Goal: Task Accomplishment & Management: Manage account settings

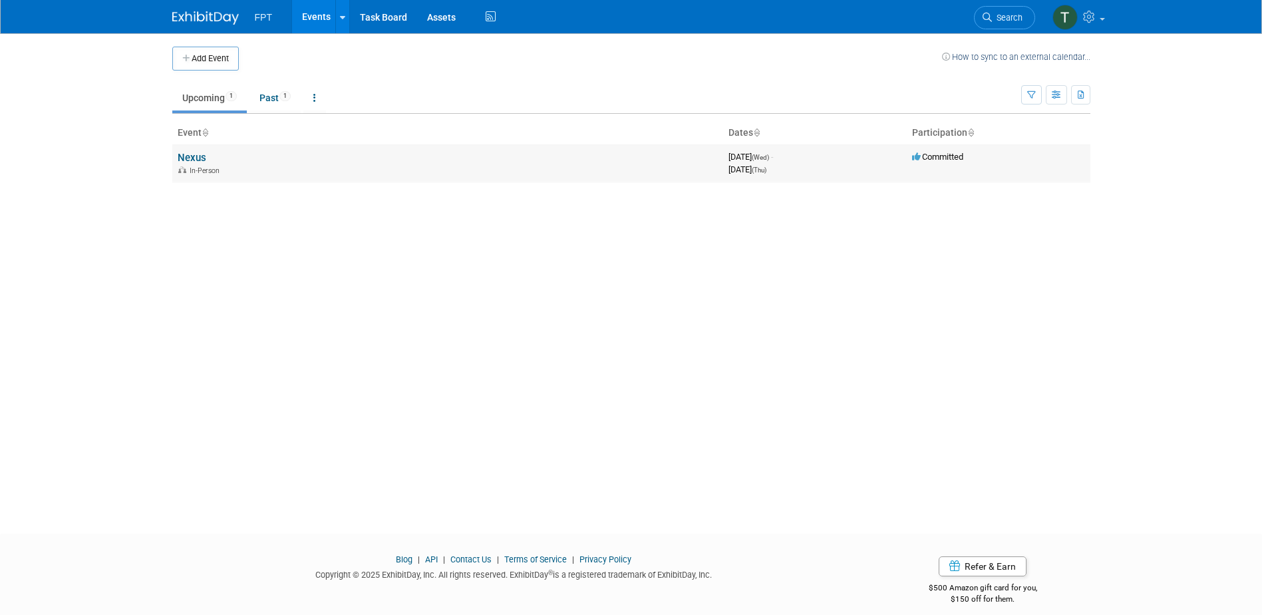
click at [196, 156] on link "Nexus" at bounding box center [192, 158] width 29 height 12
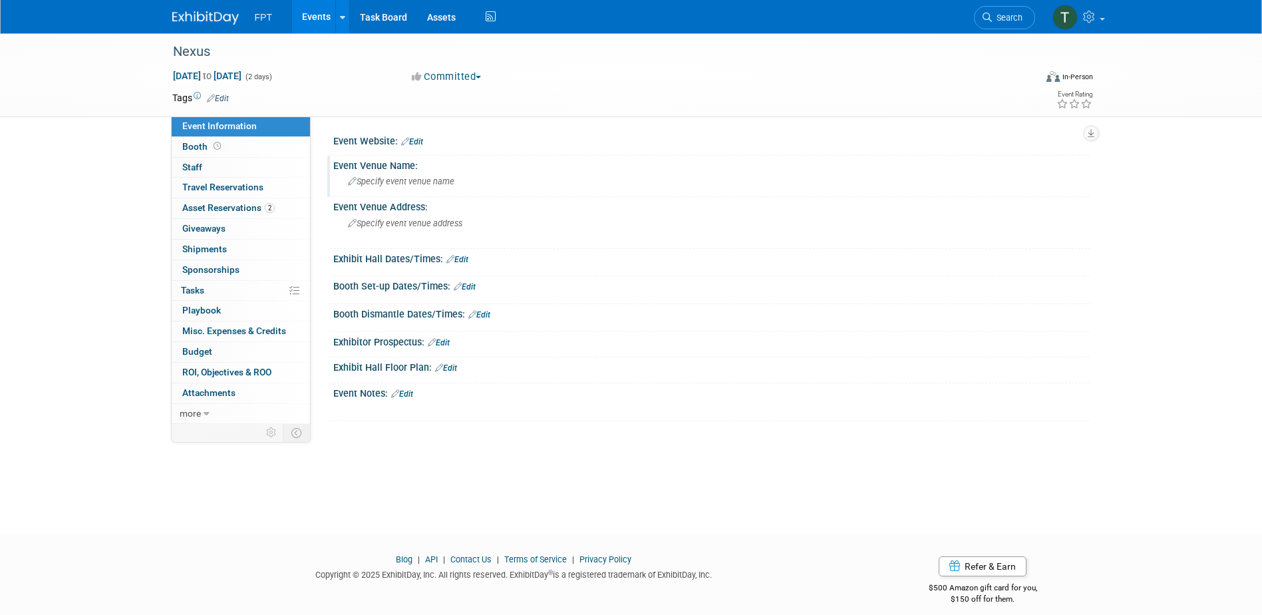
click at [354, 180] on icon at bounding box center [352, 182] width 9 height 9
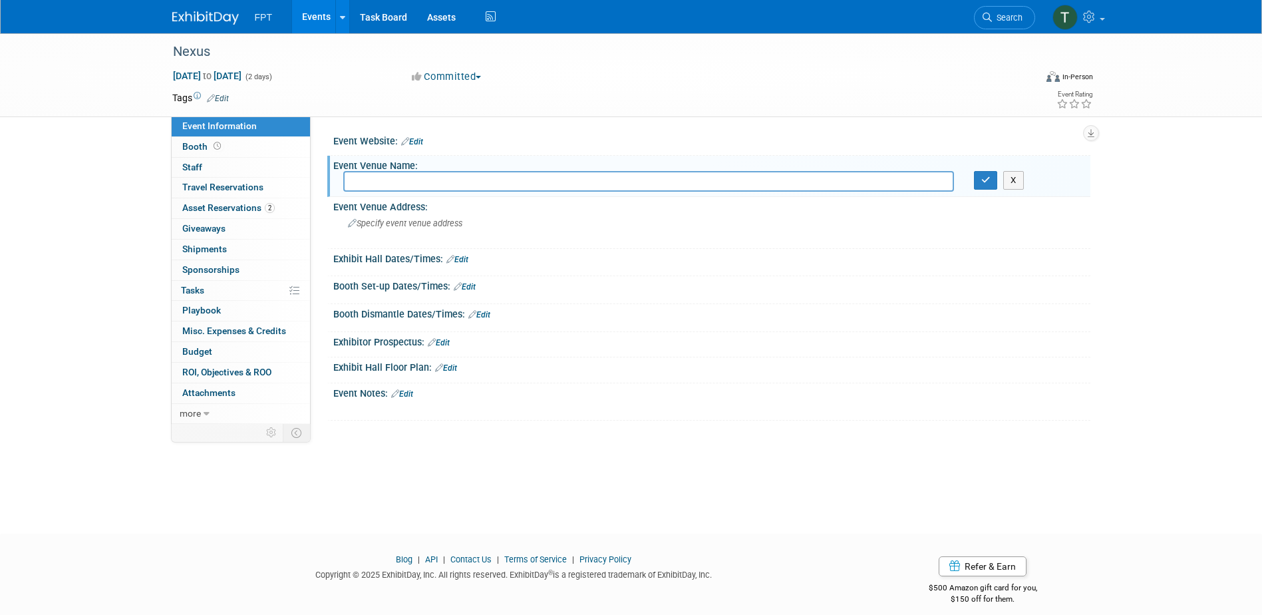
click at [370, 176] on input "text" at bounding box center [648, 181] width 611 height 21
paste input "Miami Marriott Biscayne Bay"
type input "Miami Marriott Biscayne Bay"
click at [353, 224] on icon at bounding box center [352, 224] width 9 height 9
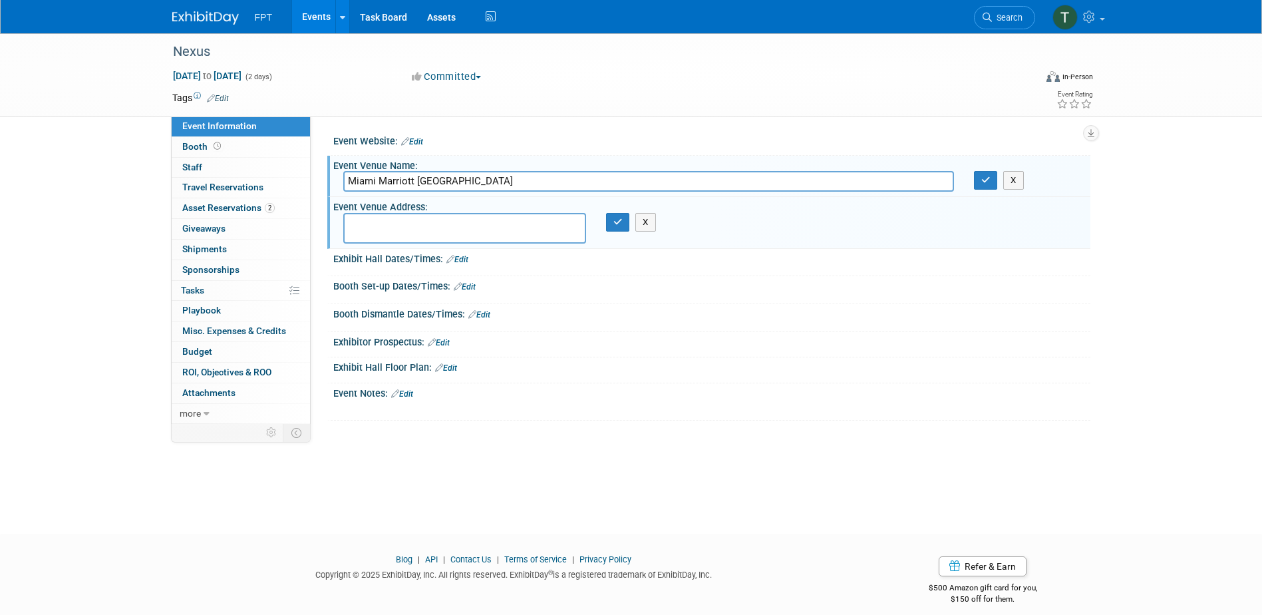
click at [375, 224] on textarea at bounding box center [464, 228] width 243 height 31
paste textarea "1633 North Bayshore Drive, Miami, FL33132"
type textarea "1633 North Bayshore Drive, Miami, FL33132"
click at [985, 178] on icon "button" at bounding box center [985, 180] width 9 height 9
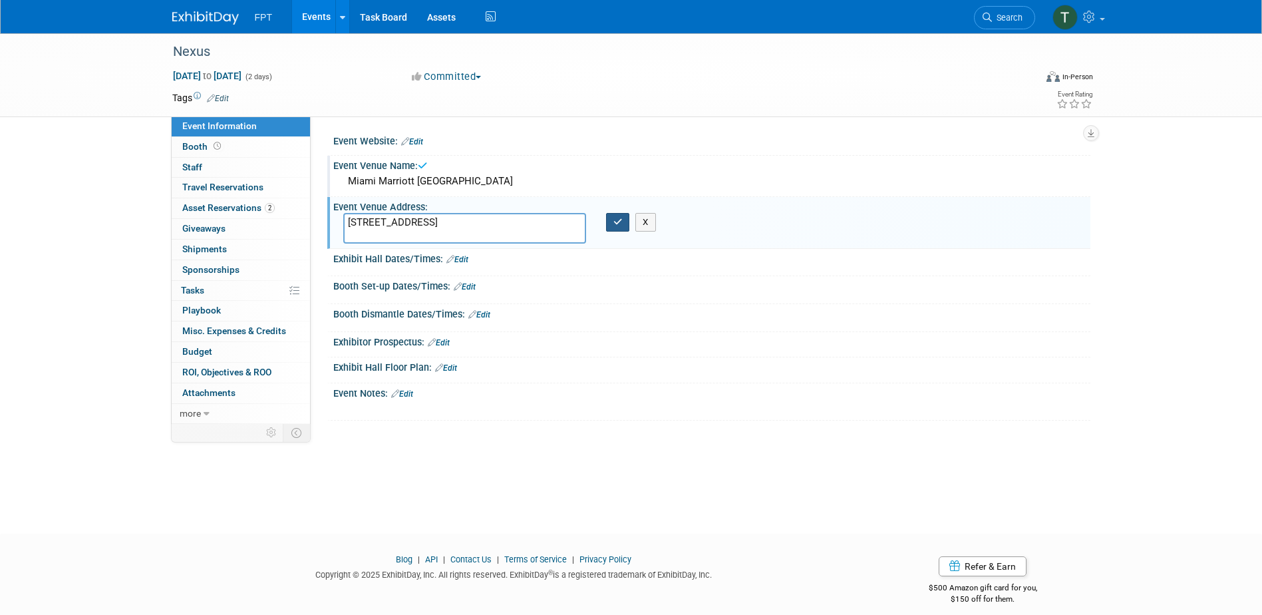
click at [609, 225] on button "button" at bounding box center [618, 222] width 24 height 19
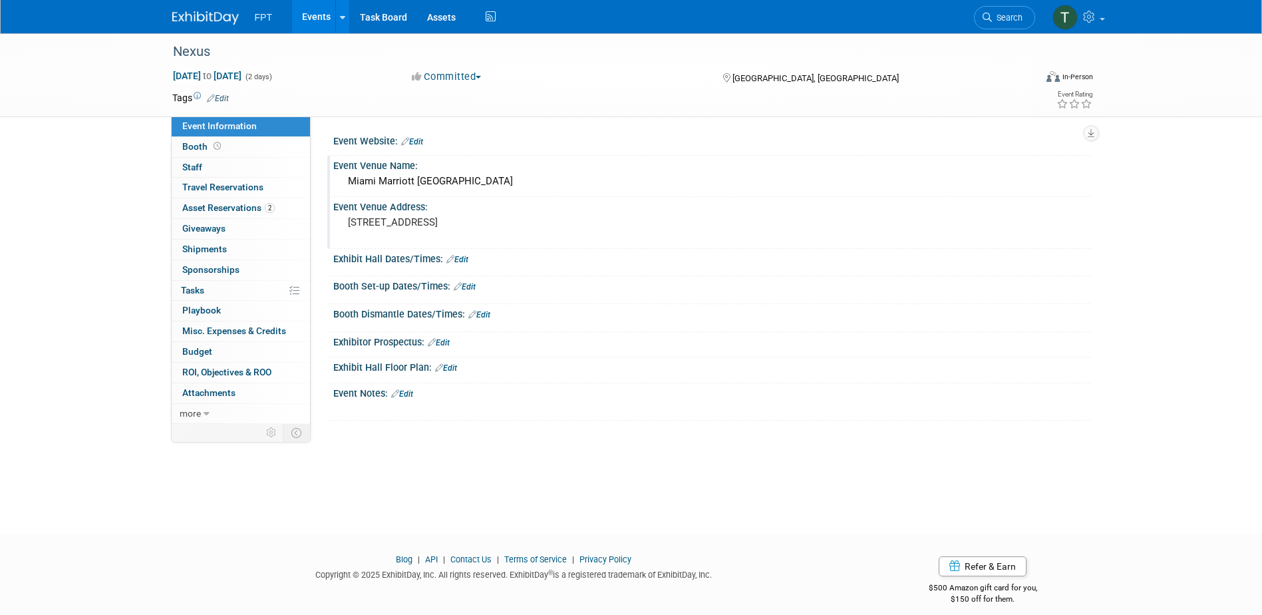
click at [474, 451] on div "Nexus Oct 8, 2025 to Oct 9, 2025 (2 days) Oct 8, 2025 to Oct 9, 2025 Committed …" at bounding box center [631, 271] width 1262 height 476
click at [450, 25] on link "Assets" at bounding box center [441, 16] width 49 height 33
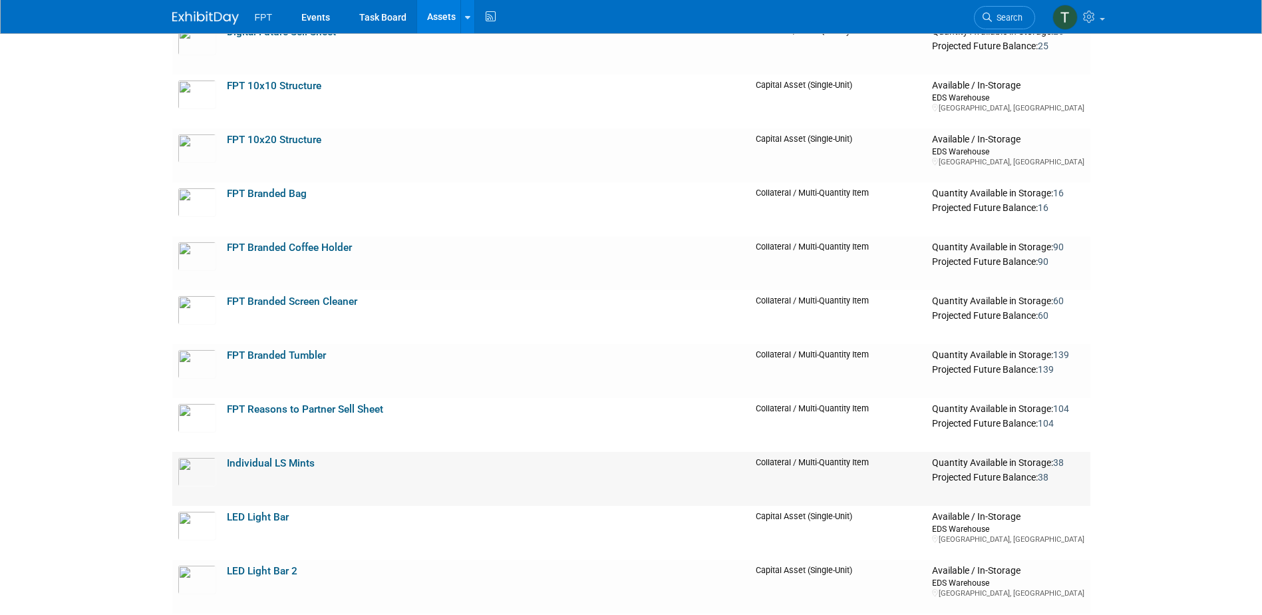
scroll to position [2195, 0]
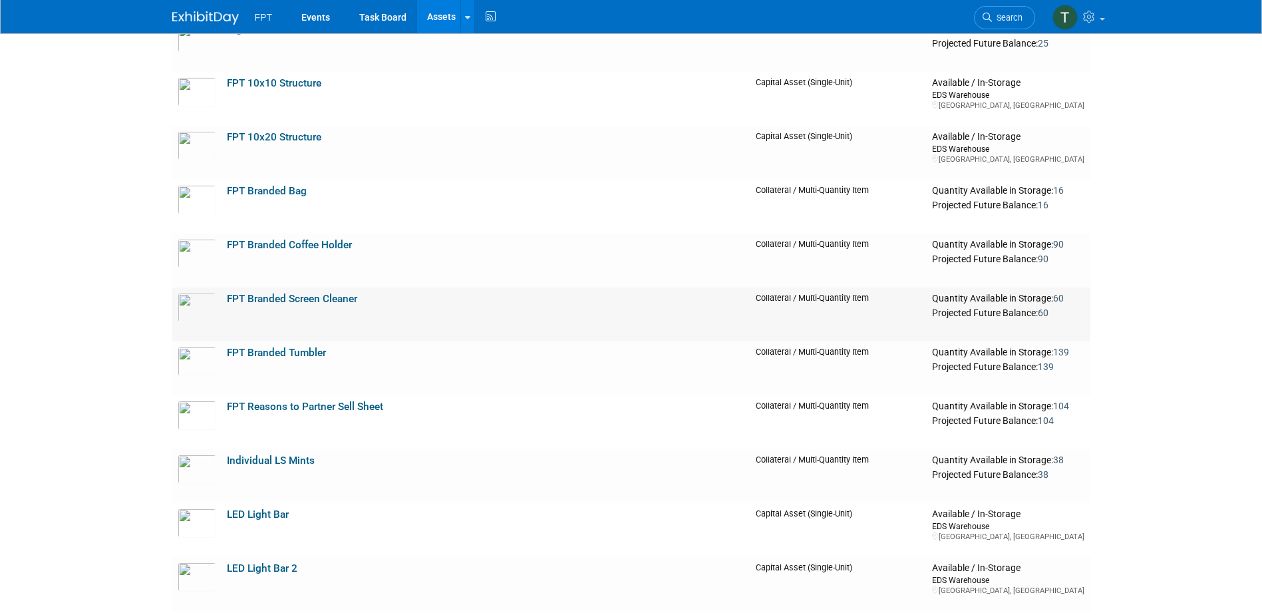
click at [276, 299] on link "FPT Branded Screen Cleaner" at bounding box center [292, 299] width 130 height 12
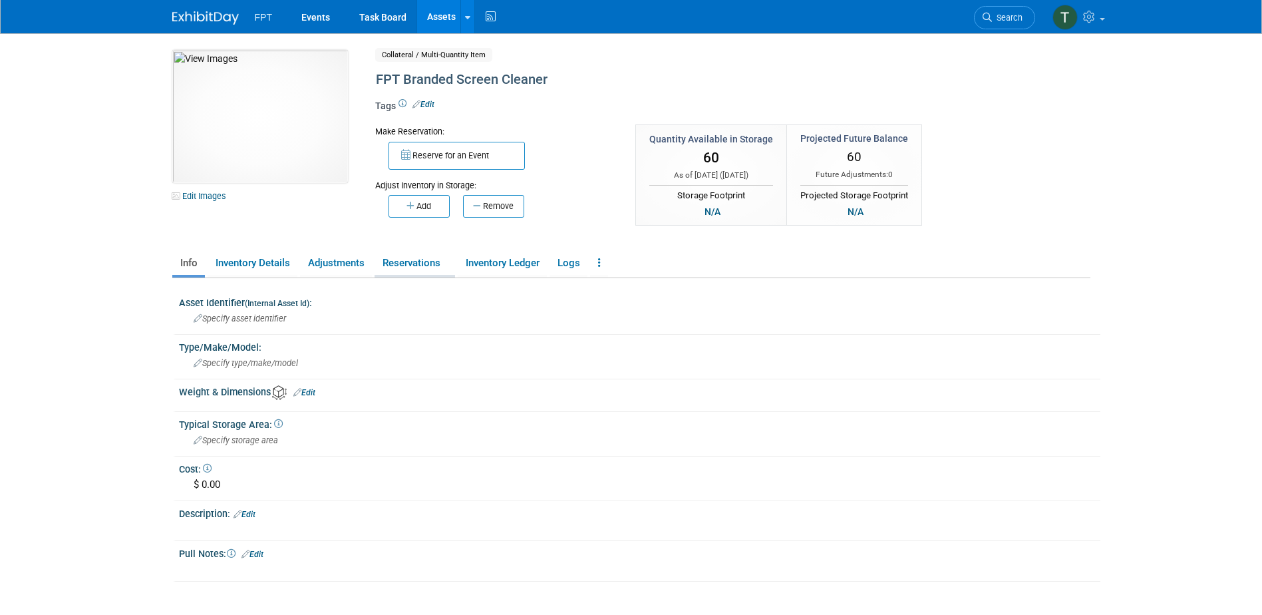
click at [433, 261] on link "Reservations" at bounding box center [415, 262] width 80 height 23
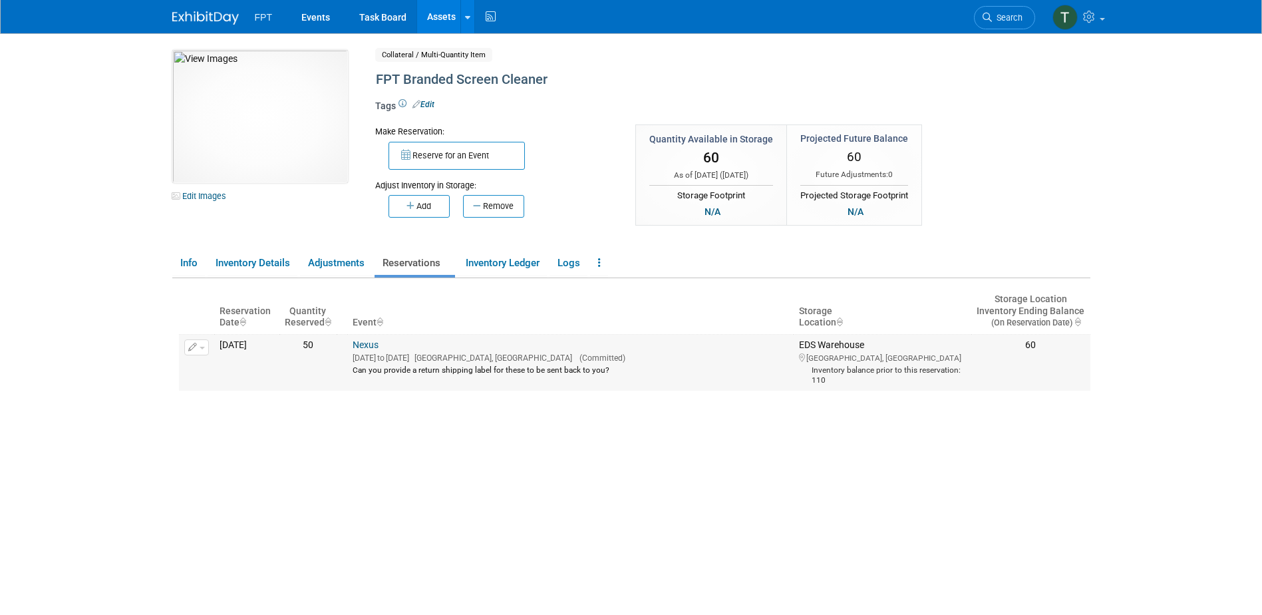
click at [194, 348] on icon "button" at bounding box center [192, 347] width 9 height 9
click at [260, 369] on button "Change Reservation" at bounding box center [248, 369] width 112 height 18
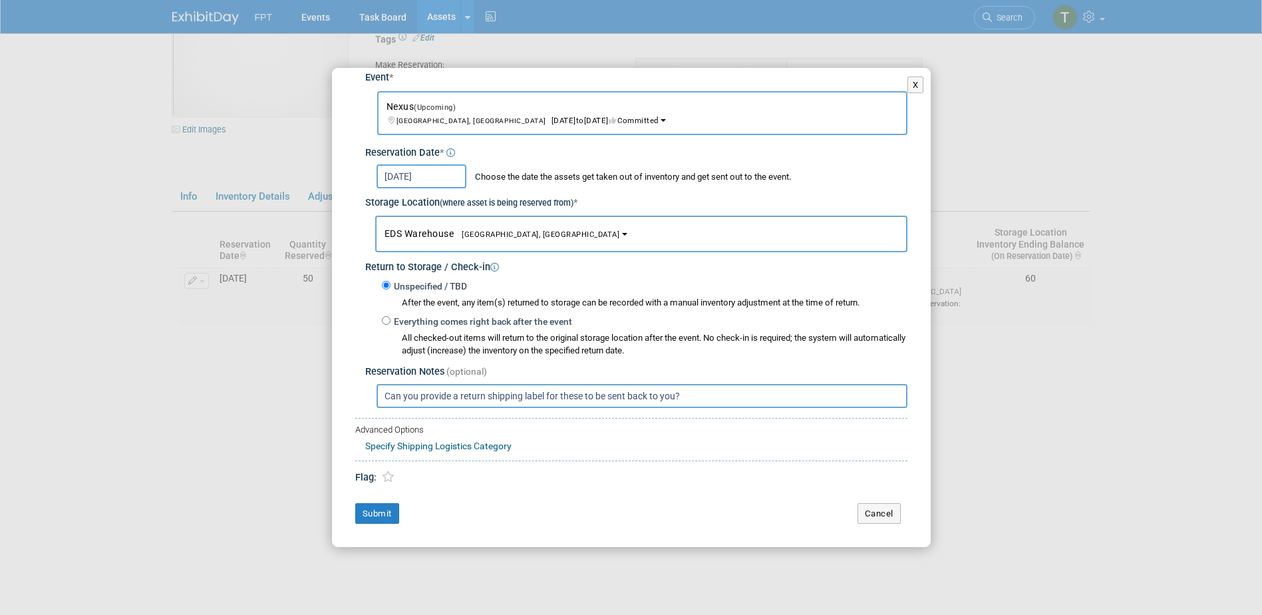
scroll to position [166, 0]
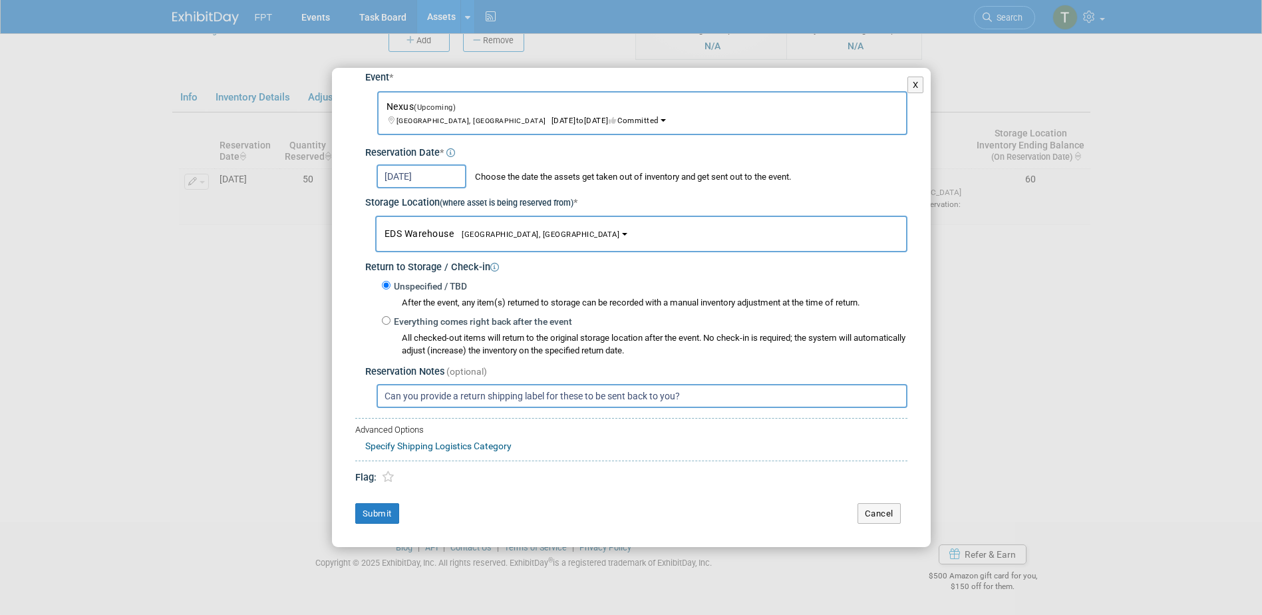
click at [710, 396] on input "Can you provide a return shipping label for these to be sent back to you?" at bounding box center [642, 396] width 531 height 24
click at [697, 398] on input "Can you provide a return shipping label for these to be sent back to you?" at bounding box center [642, 396] width 531 height 24
paste input "C/O: Nexus 2025 | Aline Viana / Maria Ramos | (Sponsor Company Name) Miami Marr…"
drag, startPoint x: 641, startPoint y: 396, endPoint x: 630, endPoint y: 398, distance: 10.8
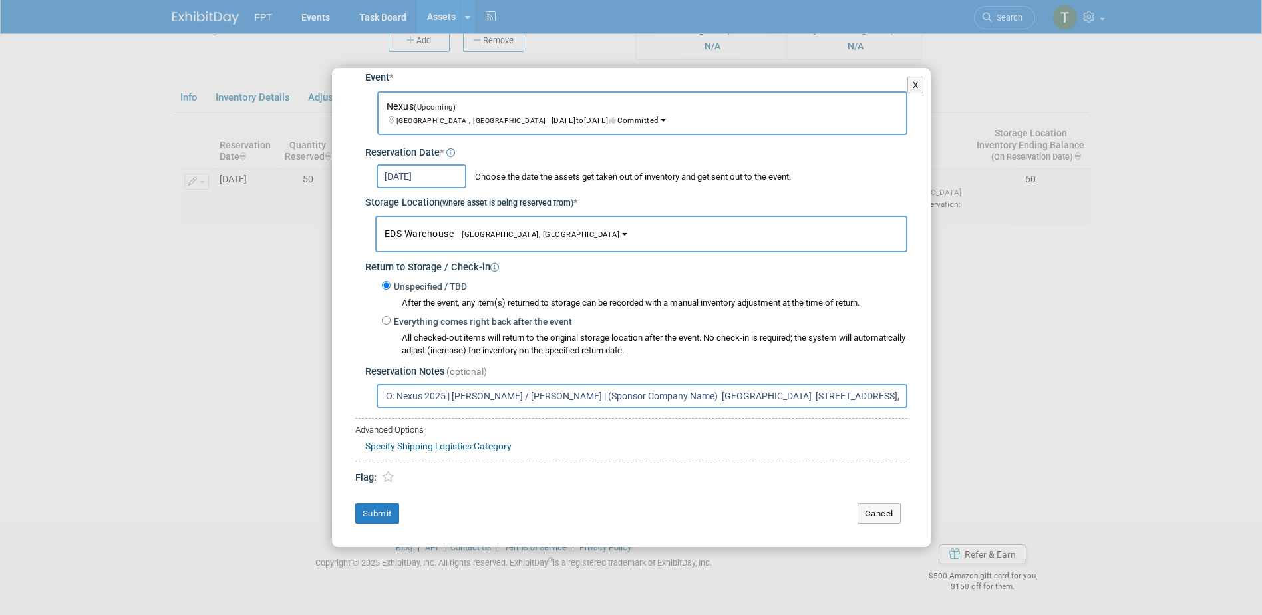
click at [630, 398] on input "Can you provide a return shipping label for these to be sent back to you? C/O: …" at bounding box center [642, 396] width 531 height 24
drag, startPoint x: 642, startPoint y: 397, endPoint x: 541, endPoint y: 396, distance: 100.5
click at [541, 396] on input "Can you provide a return shipping label for these to be sent back to you? C/O: …" at bounding box center [642, 396] width 531 height 24
click at [437, 393] on input "Can you provide a return shipping label for these to be sent back to you? C/O: …" at bounding box center [642, 396] width 531 height 24
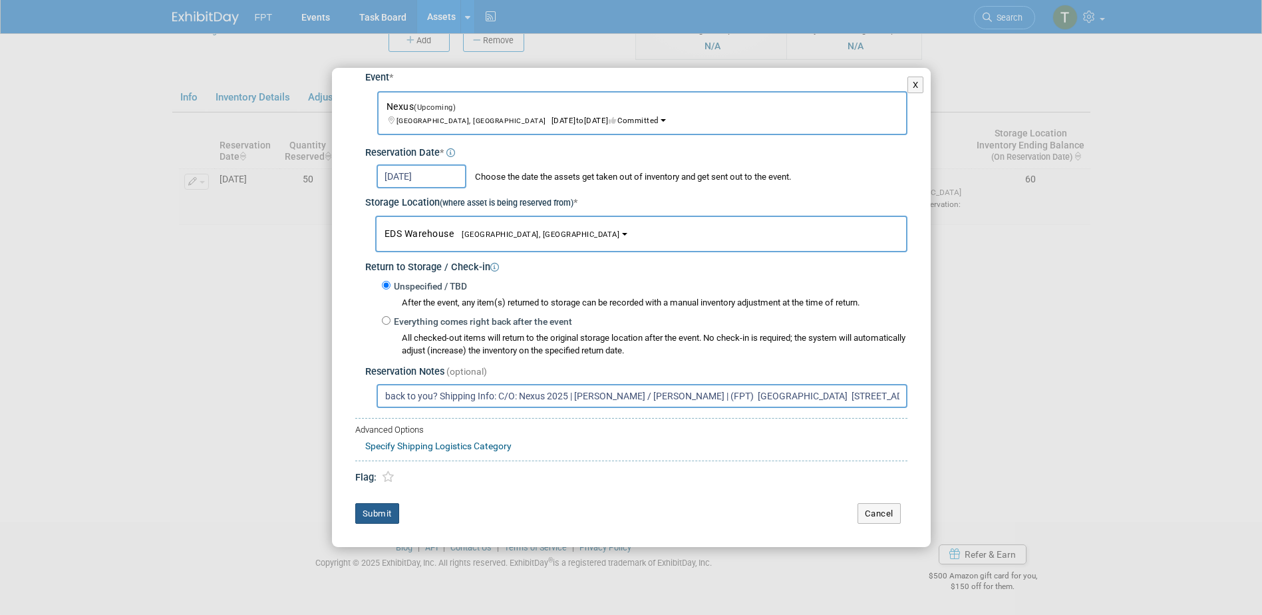
type input "Can you provide a return shipping label for these to be sent back to you? Shipp…"
click at [366, 506] on button "Submit" at bounding box center [377, 513] width 44 height 21
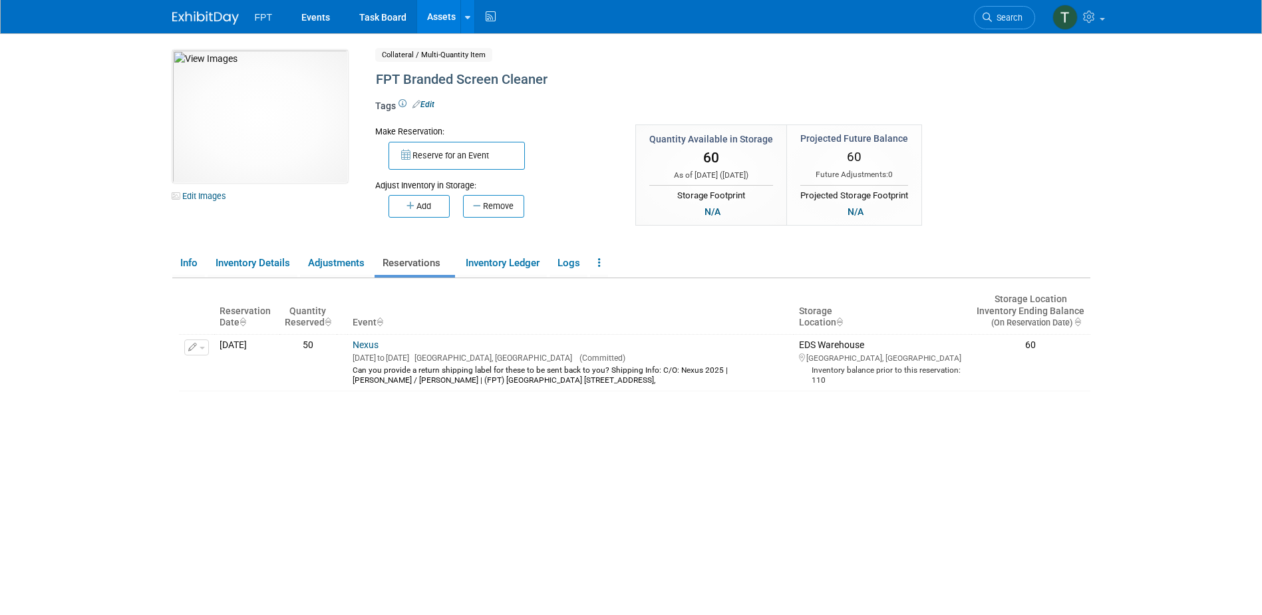
click at [359, 447] on div "Insufficient inventory available for upcoming reservations in at least one stor…" at bounding box center [634, 462] width 911 height 349
click at [466, 19] on icon at bounding box center [467, 17] width 5 height 9
click at [617, 525] on div "Insufficient inventory available for upcoming reservations in at least one stor…" at bounding box center [634, 462] width 911 height 349
click at [429, 13] on link "Assets" at bounding box center [441, 16] width 49 height 33
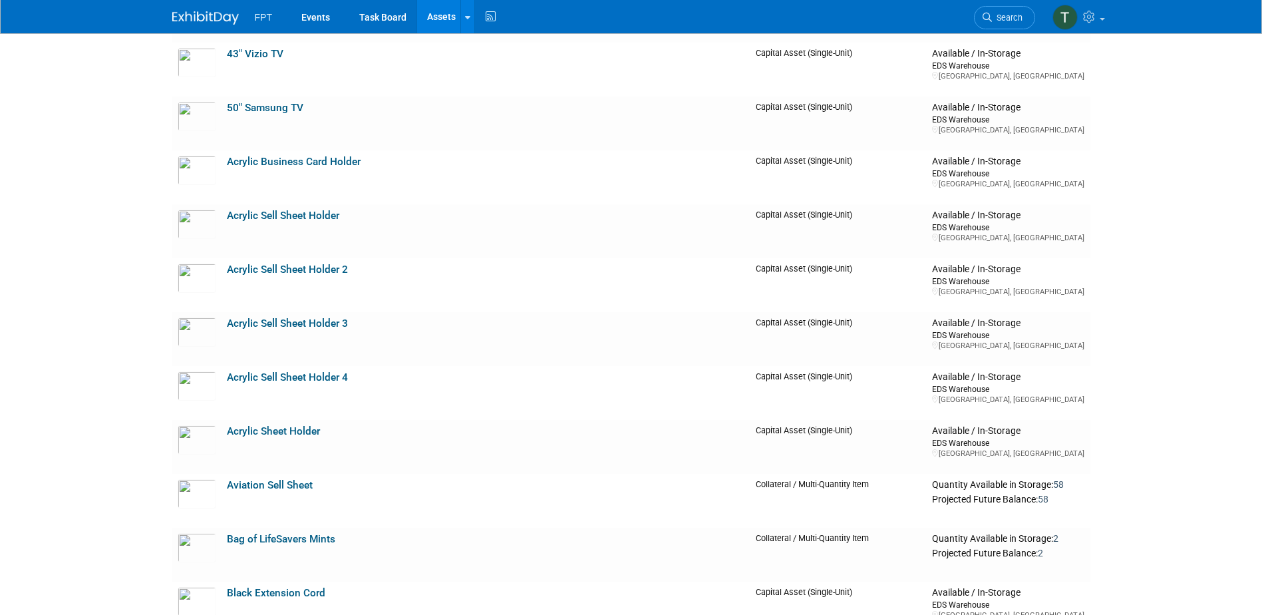
scroll to position [1197, 0]
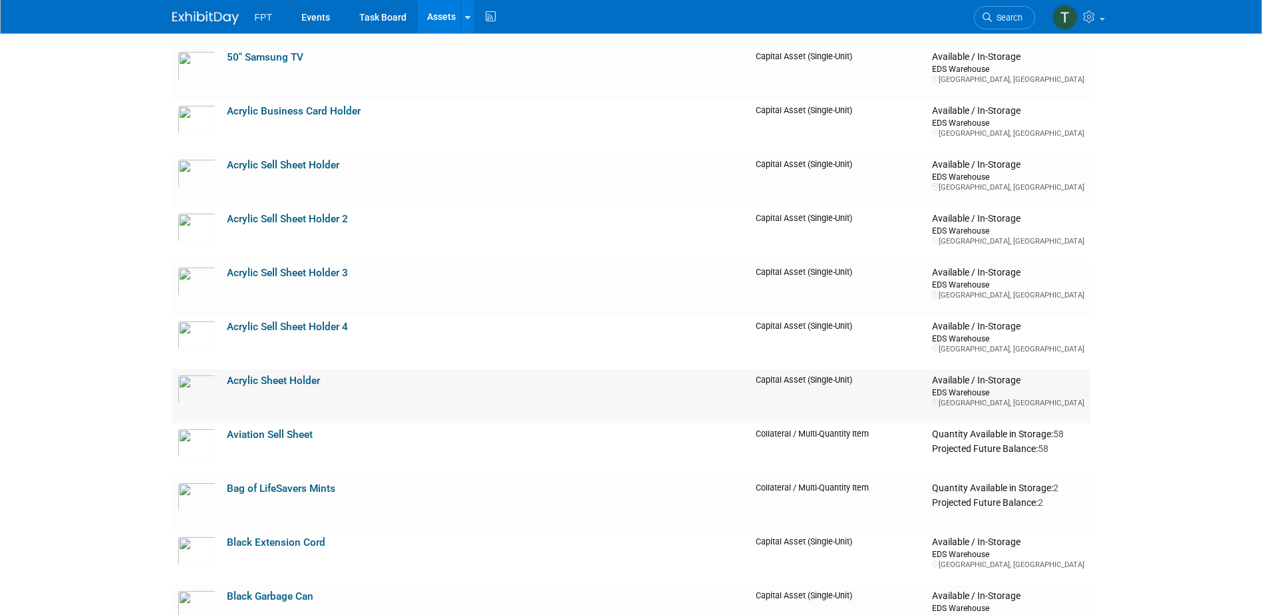
click at [270, 379] on link "Acrylic Sheet Holder" at bounding box center [273, 381] width 93 height 12
